Goal: Information Seeking & Learning: Learn about a topic

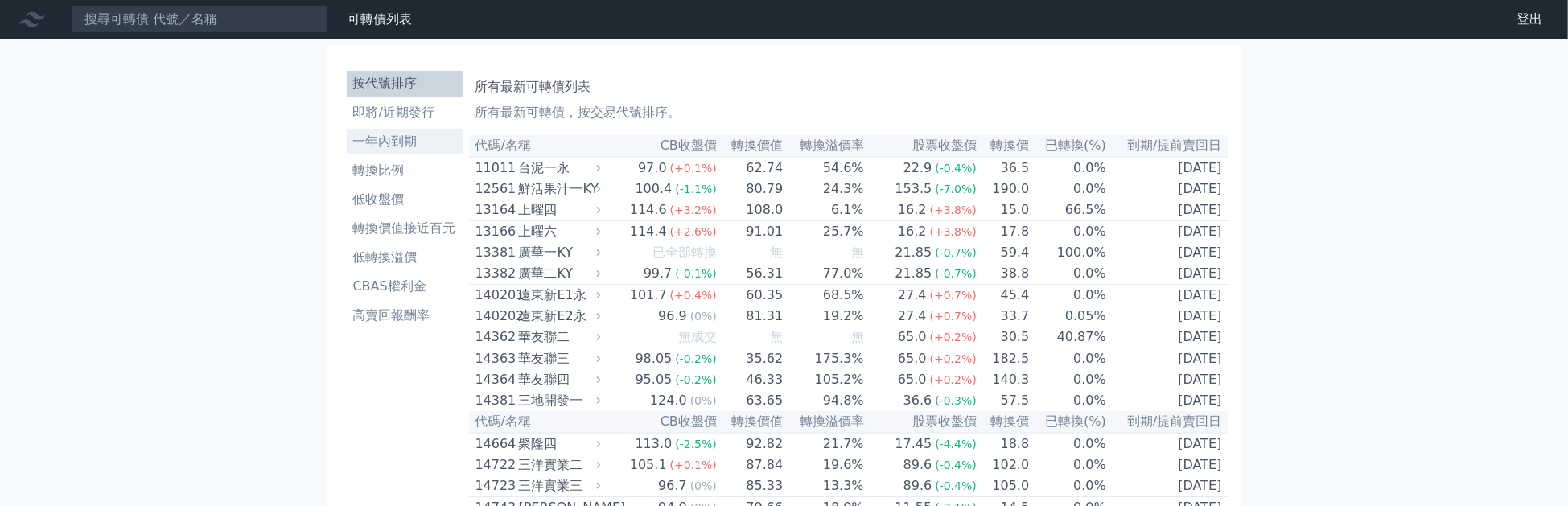
click at [386, 142] on li "一年內到期" at bounding box center [405, 142] width 116 height 19
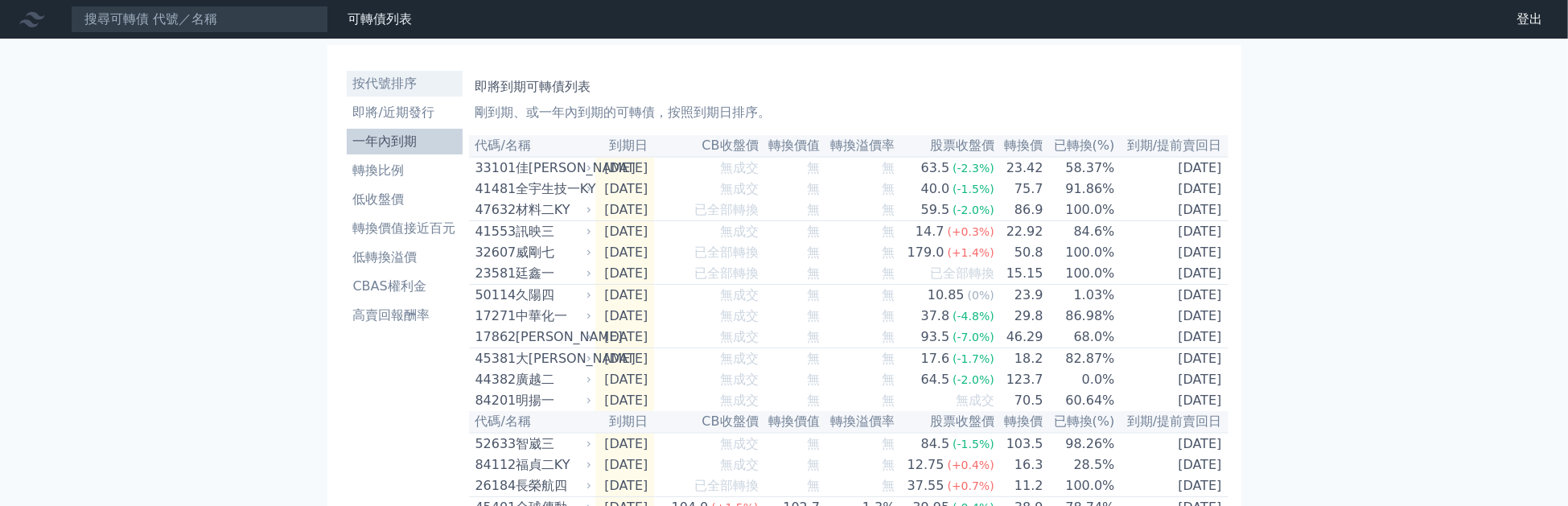
click at [374, 83] on li "按代號排序" at bounding box center [405, 84] width 116 height 19
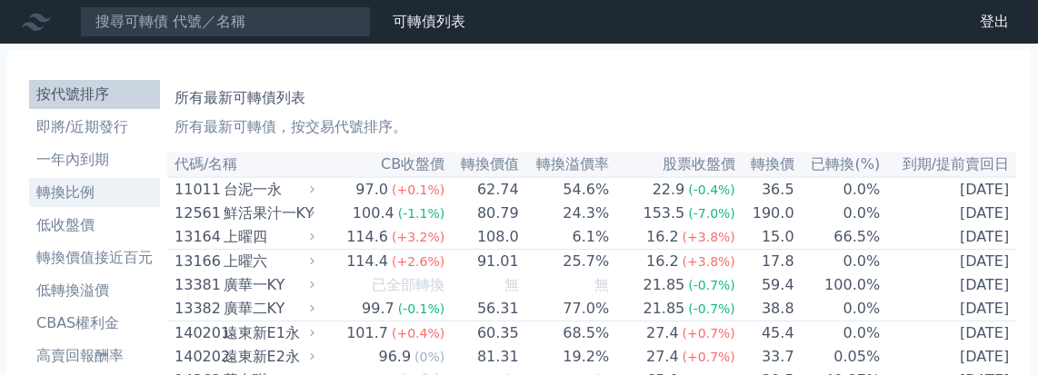
click at [65, 190] on li "轉換比例" at bounding box center [94, 193] width 131 height 22
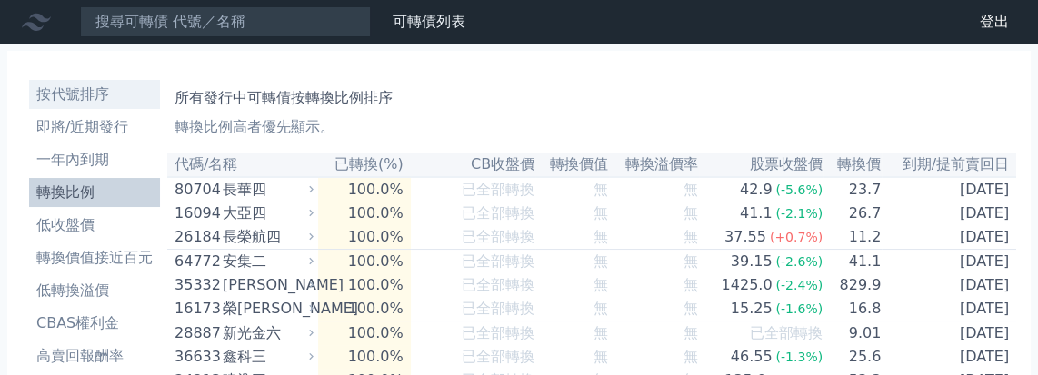
click at [81, 88] on li "按代號排序" at bounding box center [94, 95] width 131 height 22
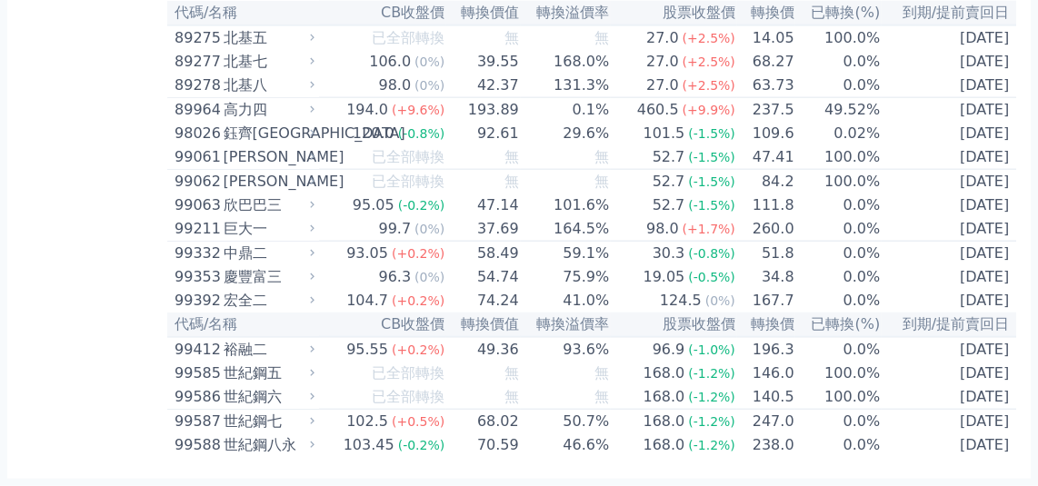
scroll to position [10866, 0]
